Goal: Information Seeking & Learning: Learn about a topic

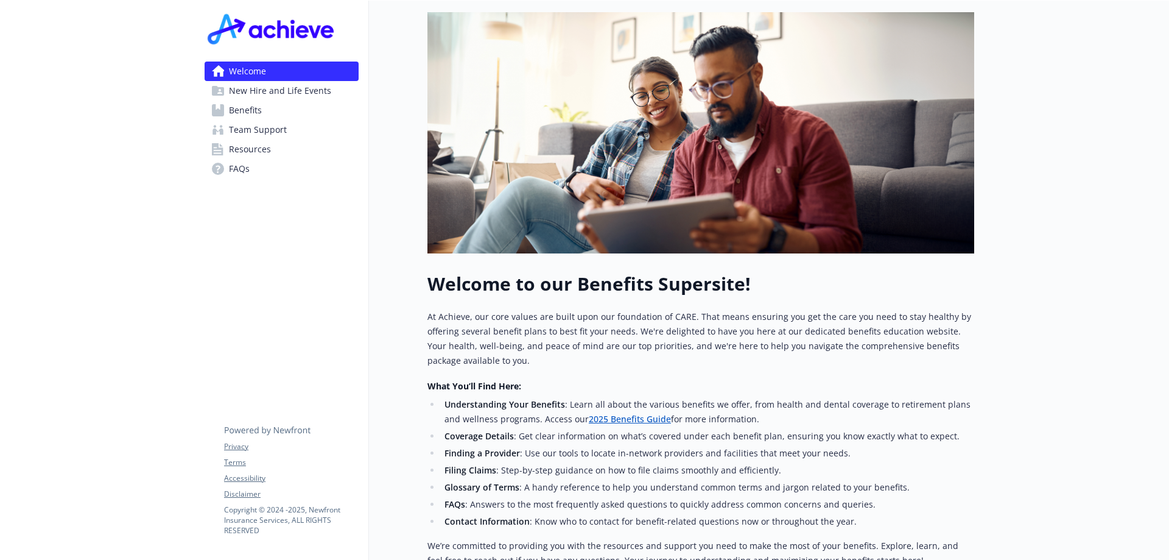
scroll to position [218, 0]
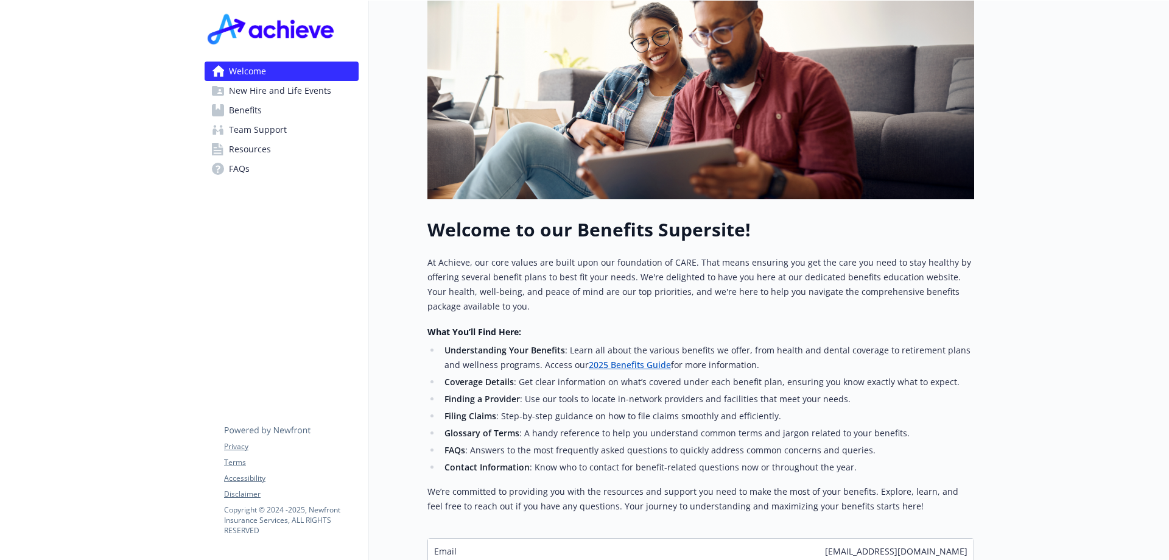
click at [297, 88] on span "New Hire and Life Events" at bounding box center [280, 90] width 102 height 19
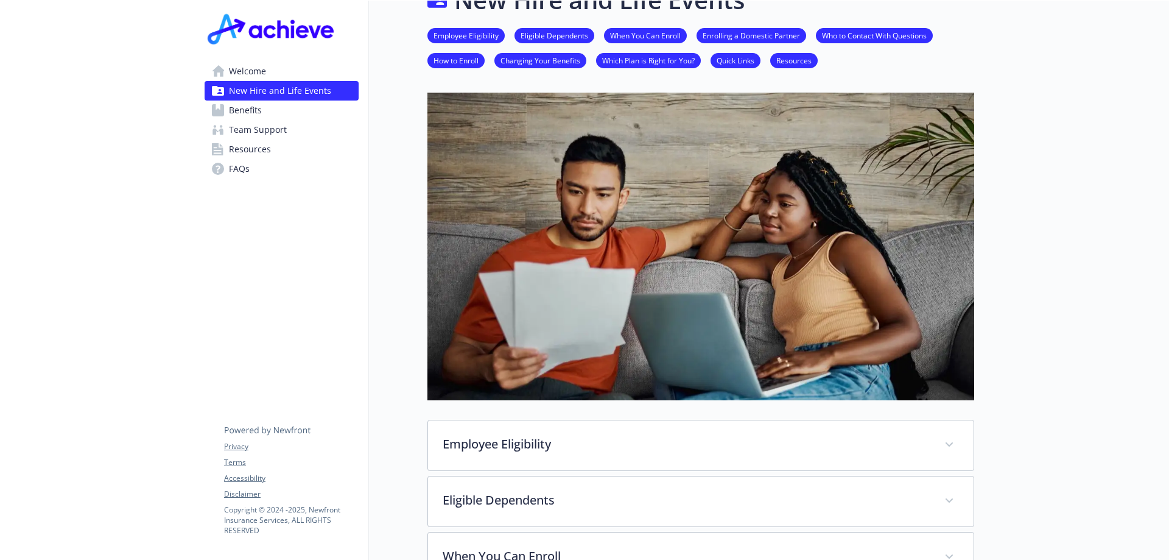
scroll to position [37, 0]
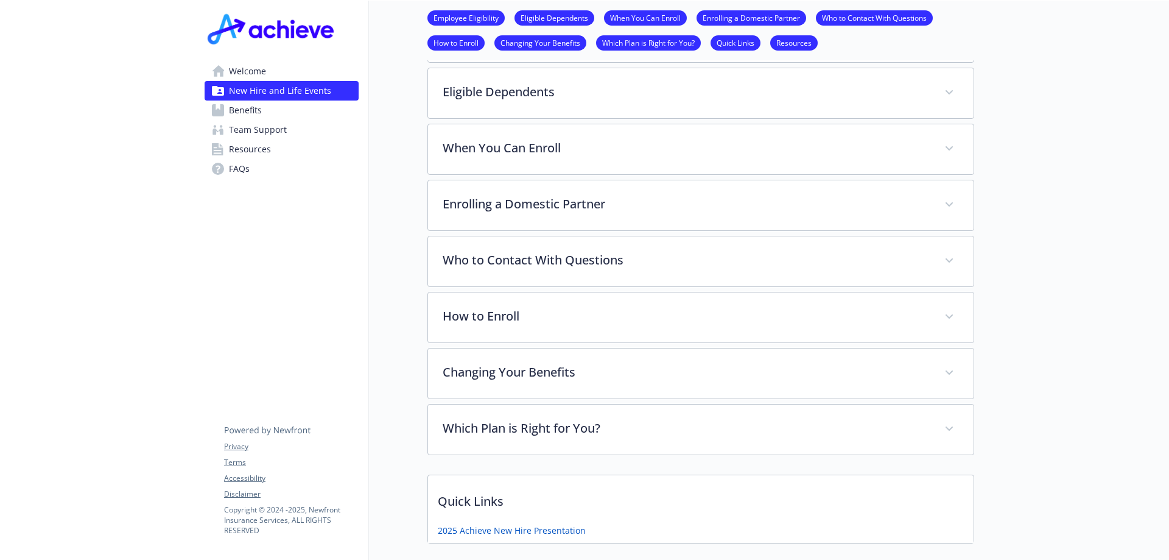
scroll to position [412, 0]
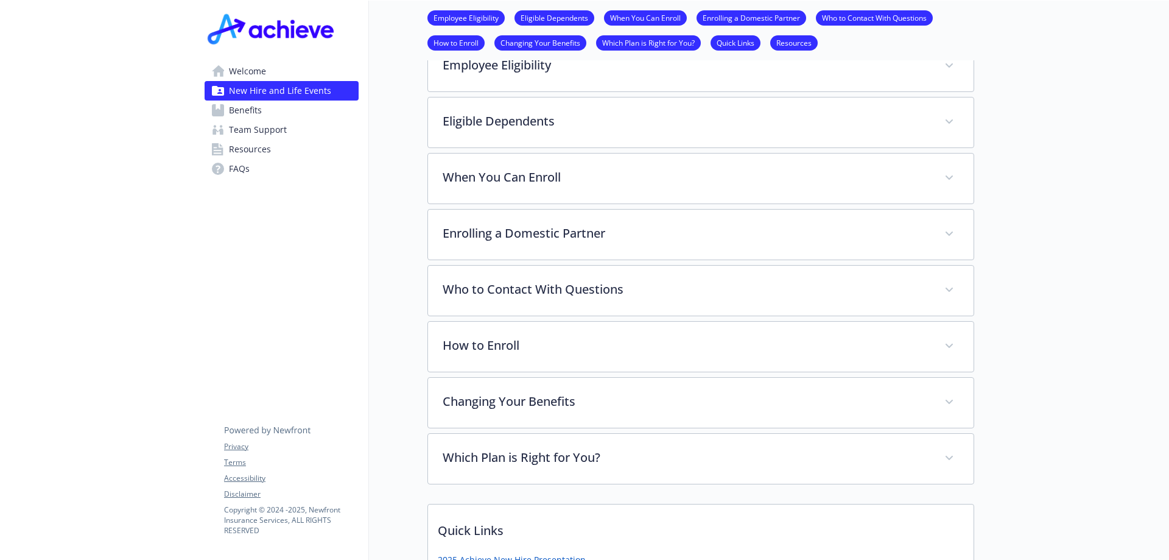
click at [242, 110] on span "Benefits" at bounding box center [245, 109] width 33 height 19
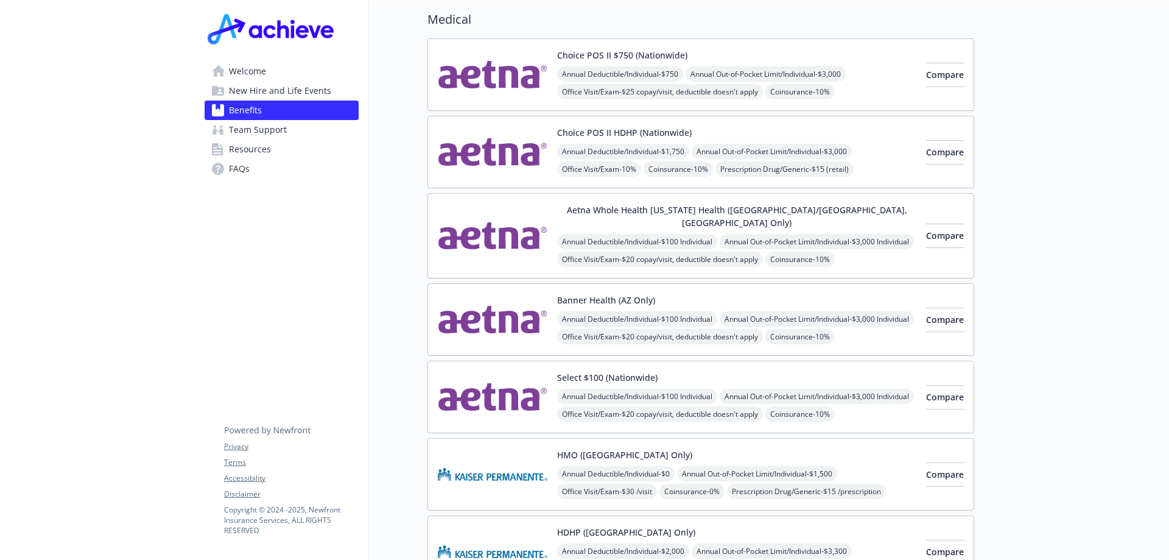
scroll to position [83, 0]
